Goal: Information Seeking & Learning: Learn about a topic

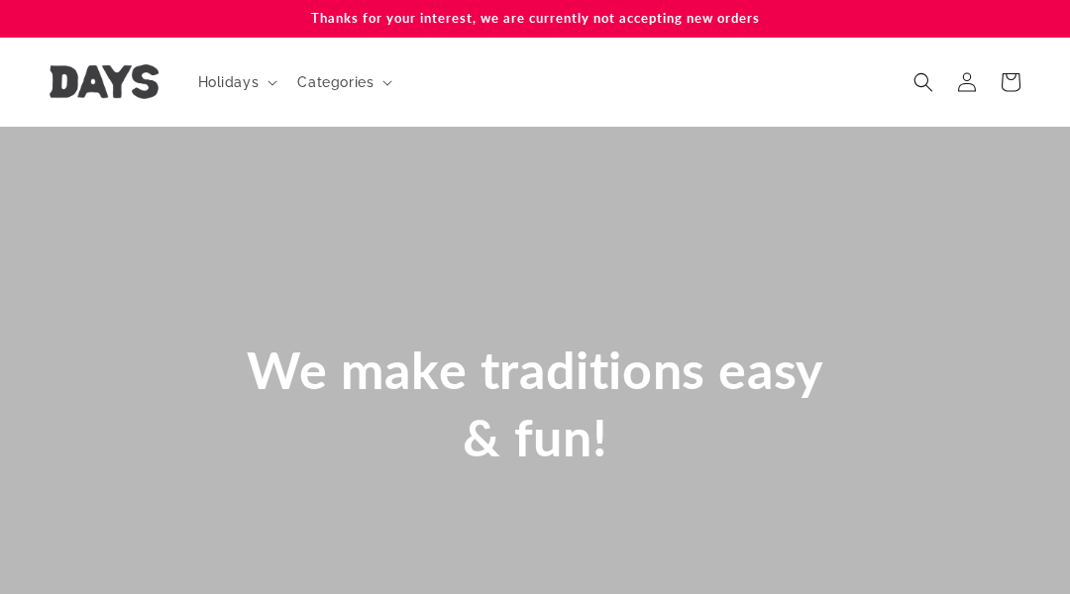
scroll to position [0, 1070]
